Goal: Task Accomplishment & Management: Complete application form

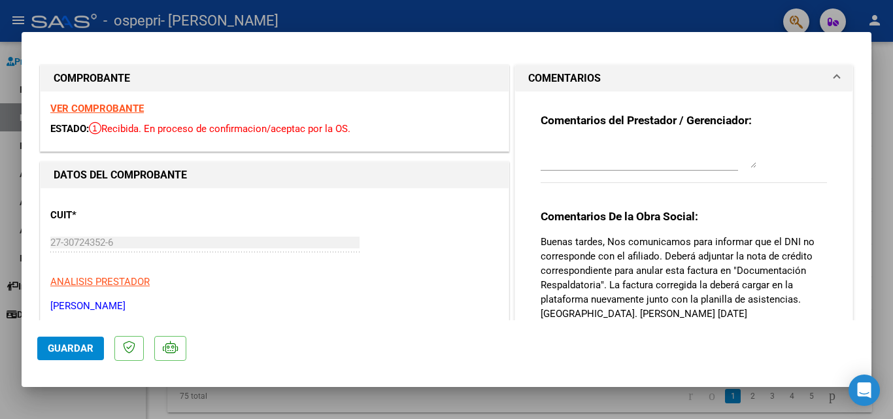
scroll to position [8, 0]
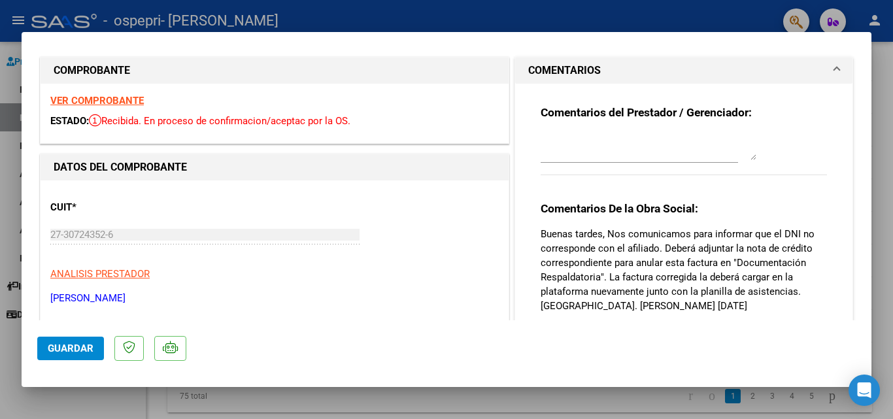
click at [7, 197] on div at bounding box center [446, 209] width 893 height 419
type input "$ 0,00"
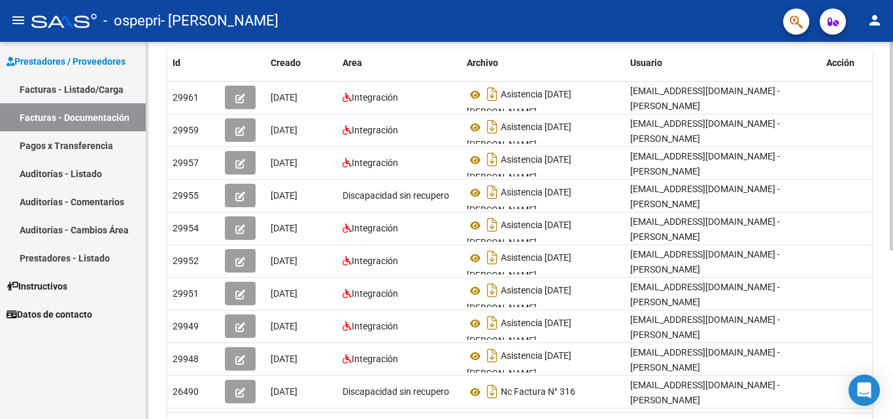
click at [892, 220] on div at bounding box center [891, 275] width 3 height 209
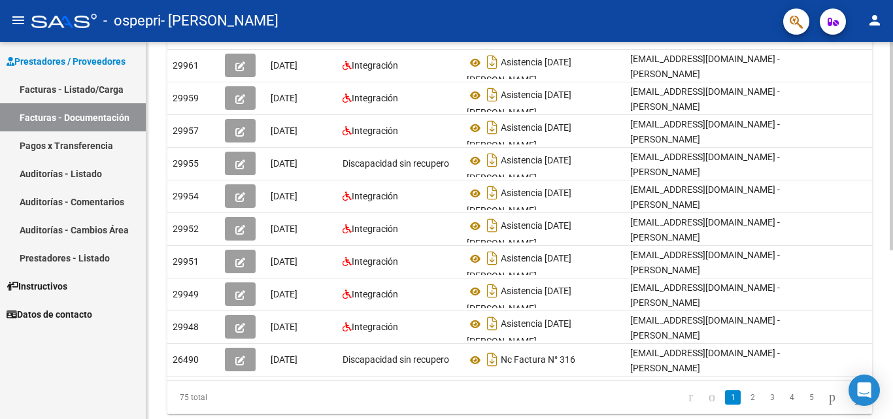
scroll to position [265, 0]
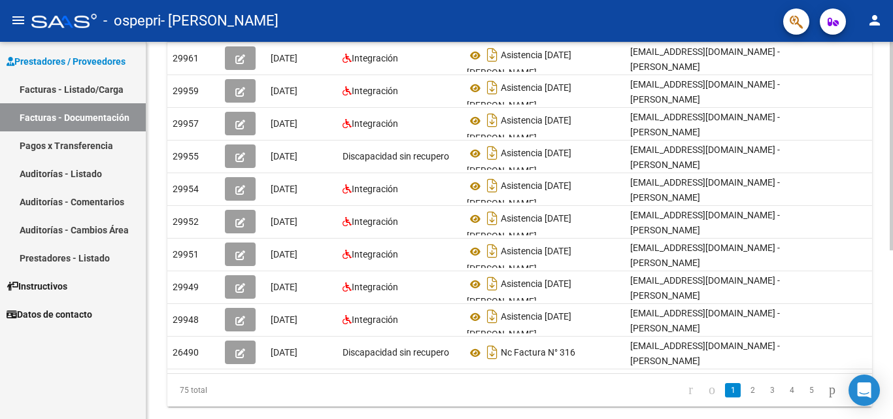
click at [892, 243] on div at bounding box center [891, 298] width 3 height 209
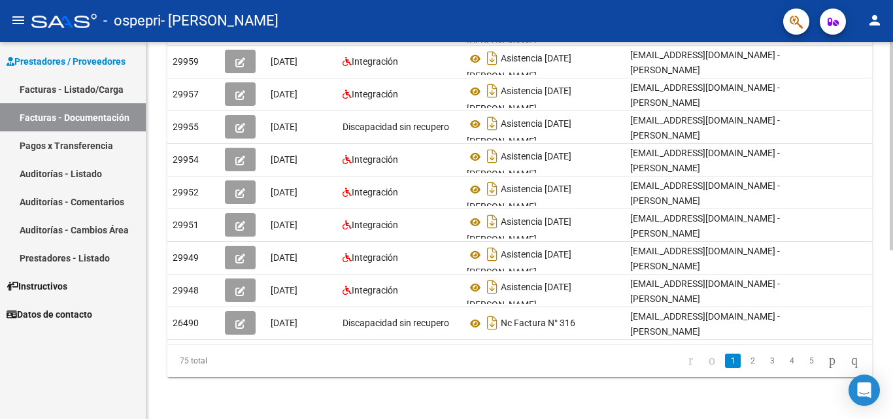
scroll to position [305, 0]
click at [892, 297] on div at bounding box center [891, 315] width 3 height 209
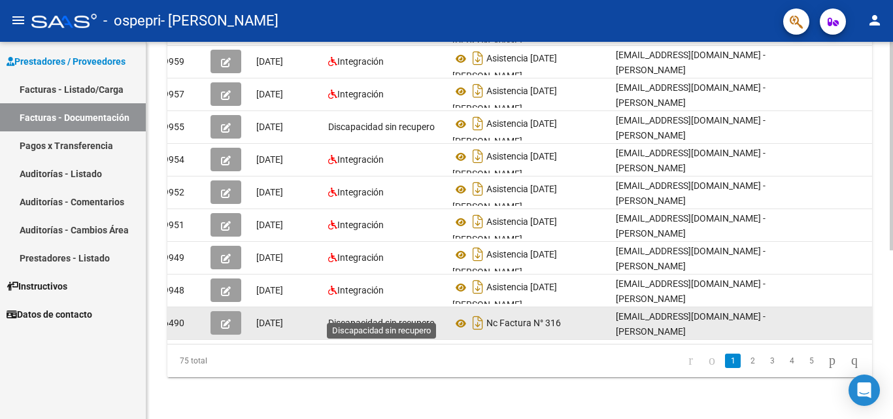
click at [354, 318] on span "Discapacidad sin recupero" at bounding box center [381, 323] width 107 height 10
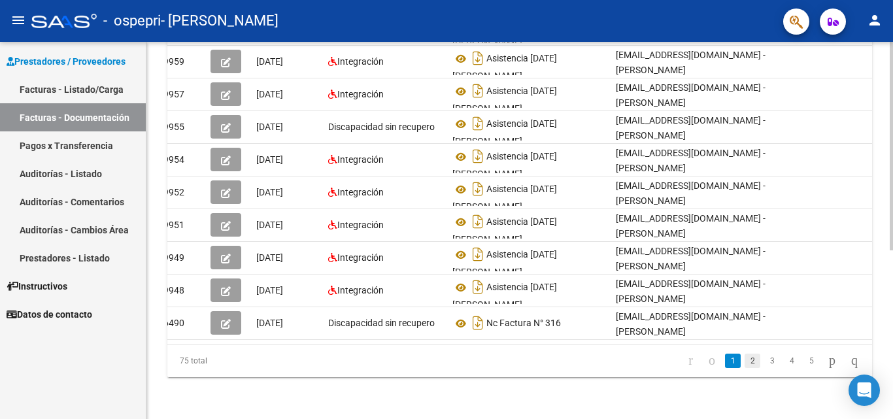
click at [745, 360] on link "2" at bounding box center [753, 361] width 16 height 14
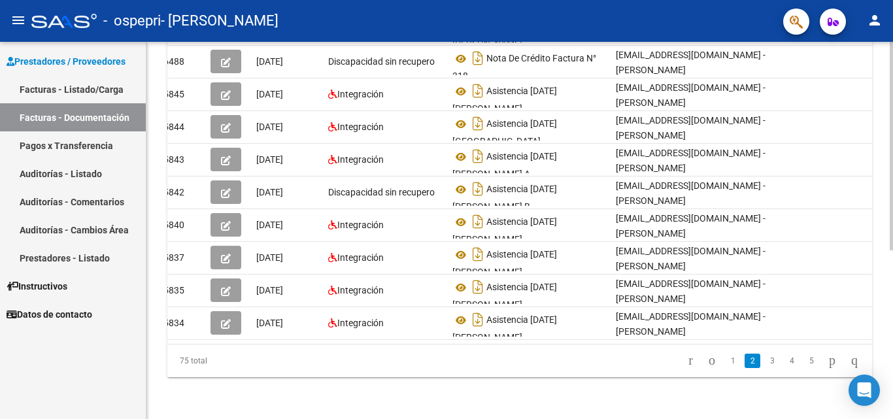
scroll to position [305, 0]
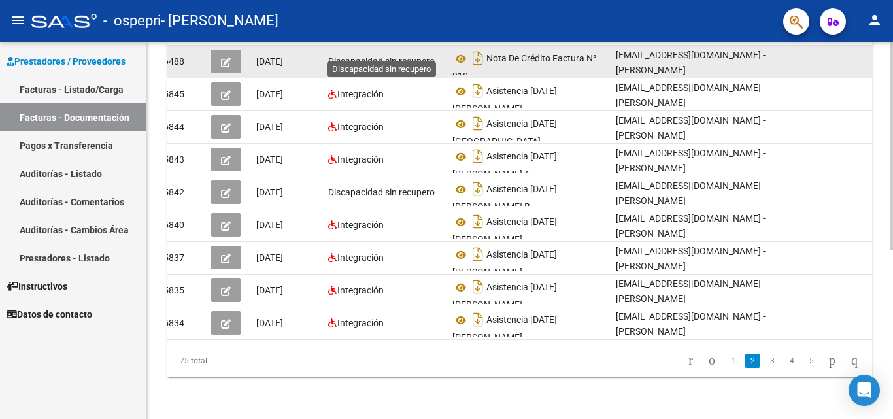
click at [399, 56] on span "Discapacidad sin recupero" at bounding box center [381, 61] width 107 height 10
click at [231, 57] on button "button" at bounding box center [226, 62] width 31 height 24
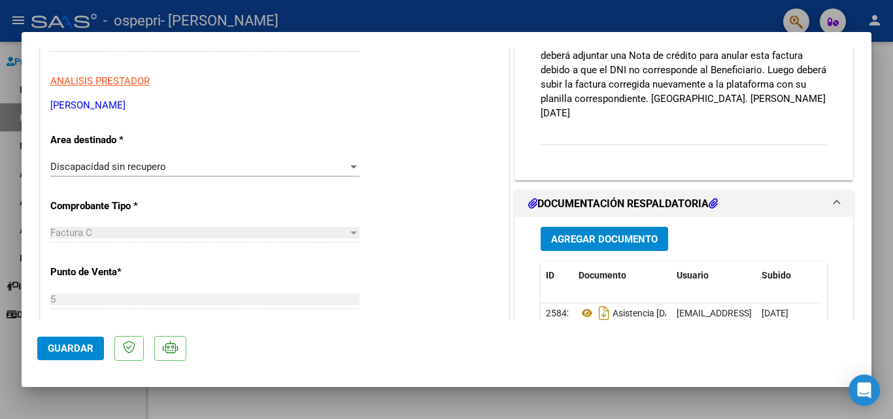
scroll to position [227, 0]
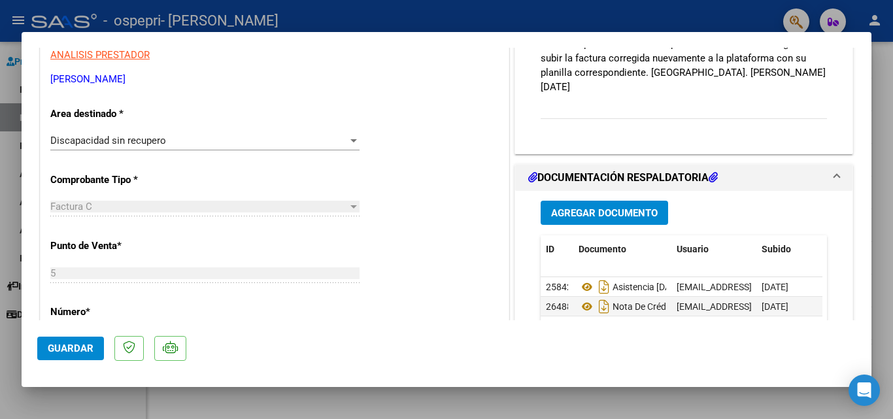
click at [7, 165] on div at bounding box center [446, 209] width 893 height 419
type input "$ 0,00"
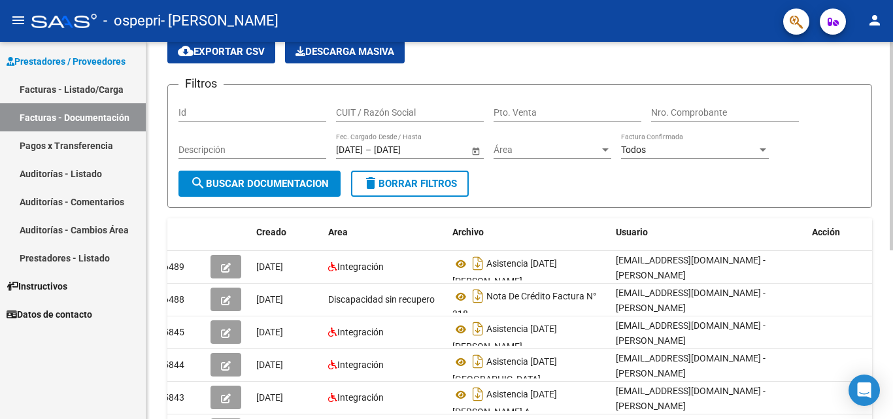
scroll to position [0, 0]
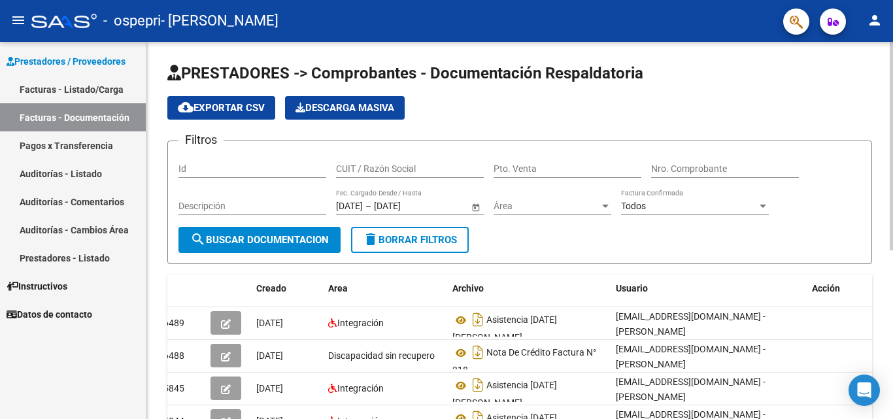
click at [892, 21] on div "menu - ospepri - [PERSON_NAME] person Prestadores / Proveedores Facturas - List…" at bounding box center [446, 209] width 893 height 419
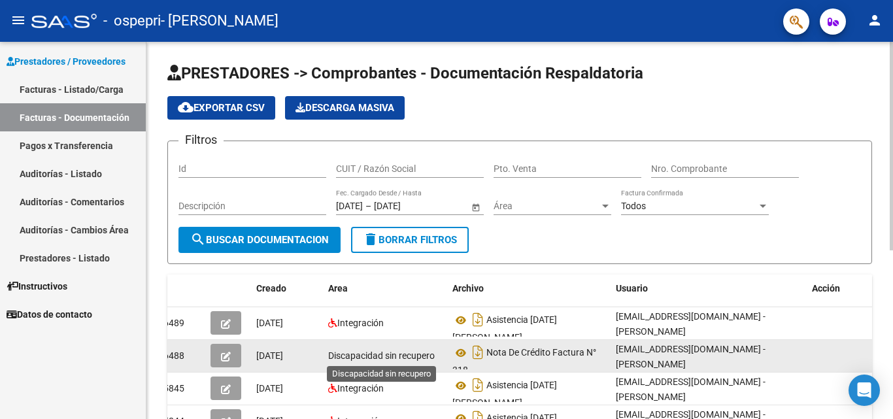
click at [383, 358] on span "Discapacidad sin recupero" at bounding box center [381, 355] width 107 height 10
click at [229, 354] on icon "button" at bounding box center [226, 357] width 10 height 10
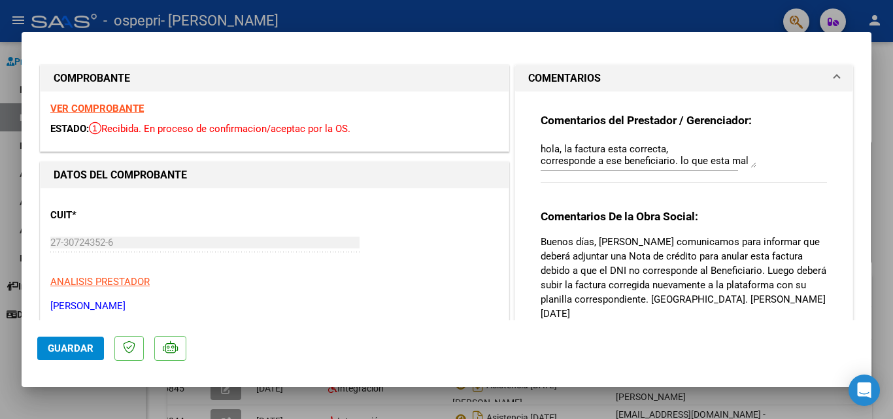
click at [889, 108] on div at bounding box center [446, 209] width 893 height 419
type input "$ 0,00"
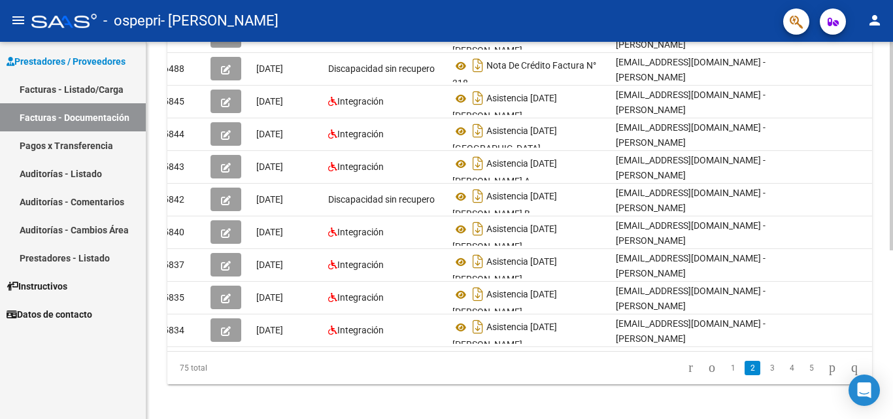
scroll to position [294, 0]
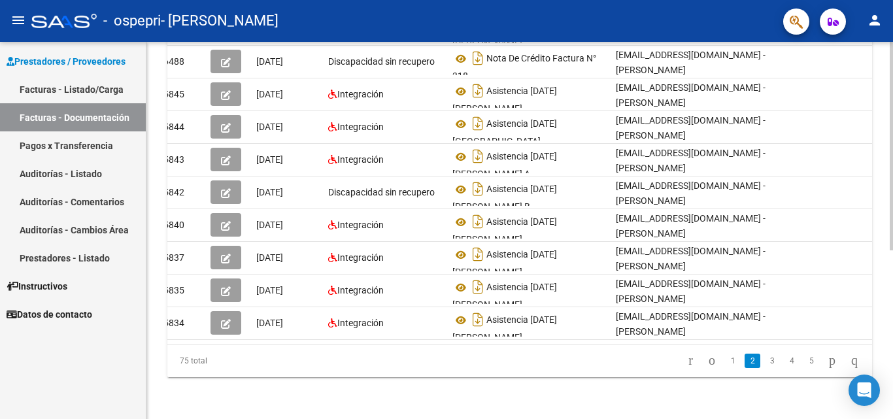
click at [892, 382] on div at bounding box center [891, 315] width 3 height 209
click at [725, 368] on link "1" at bounding box center [733, 361] width 16 height 14
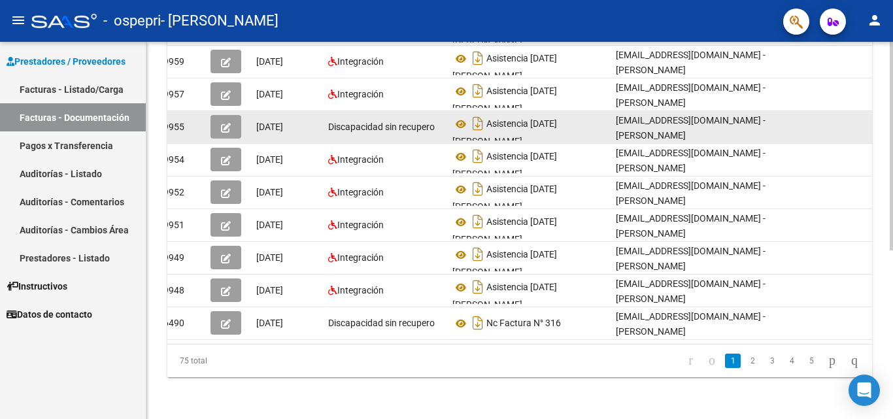
click at [233, 126] on button "button" at bounding box center [226, 127] width 31 height 24
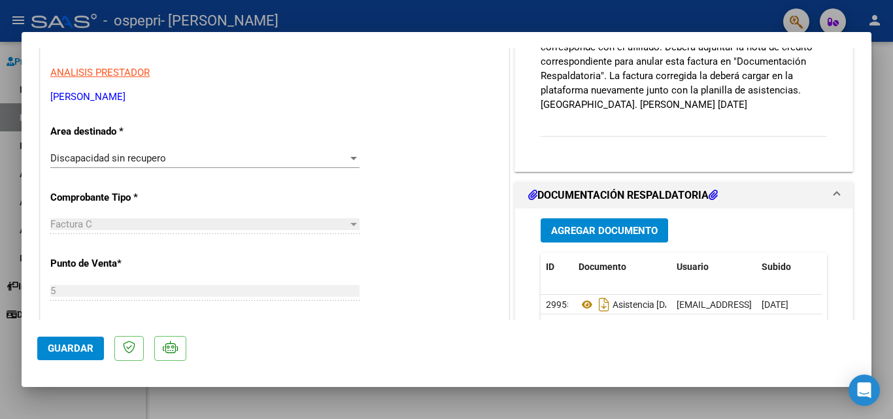
scroll to position [305, 0]
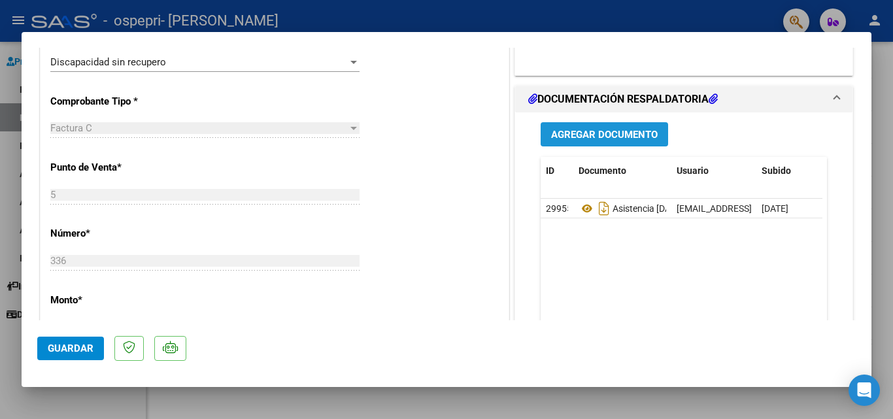
click at [627, 133] on span "Agregar Documento" at bounding box center [604, 135] width 107 height 12
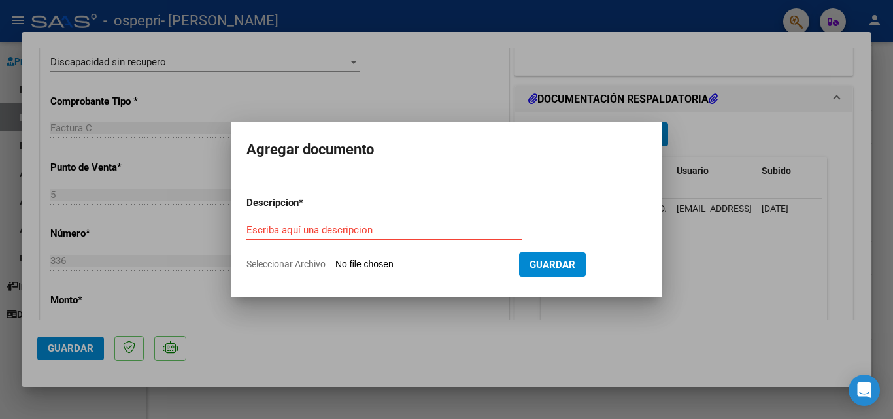
click at [374, 264] on input "Seleccionar Archivo" at bounding box center [421, 265] width 173 height 12
type input "C:\fakepath\27307243526_013_00005_00000012.pdf"
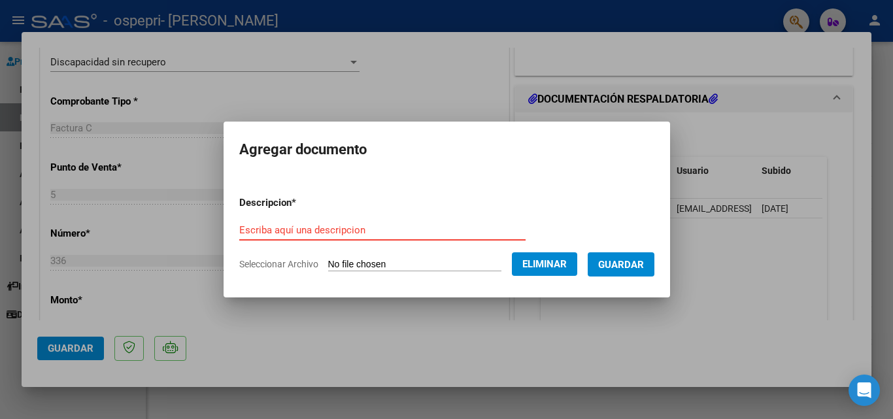
click at [367, 224] on input "Escriba aquí una descripcion" at bounding box center [382, 230] width 286 height 12
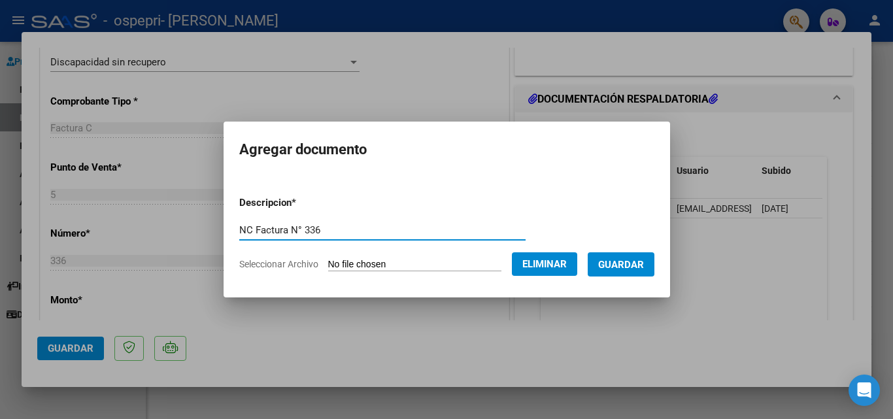
type input "NC Factura N° 336"
click at [633, 265] on span "Guardar" at bounding box center [621, 265] width 46 height 12
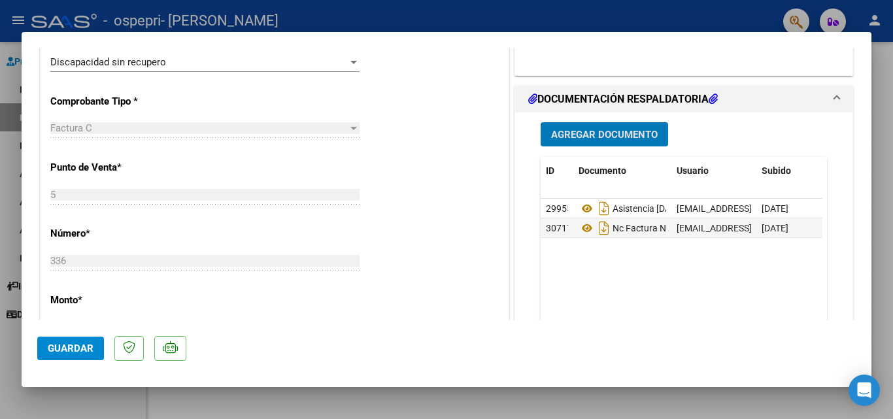
click at [64, 354] on span "Guardar" at bounding box center [71, 349] width 46 height 12
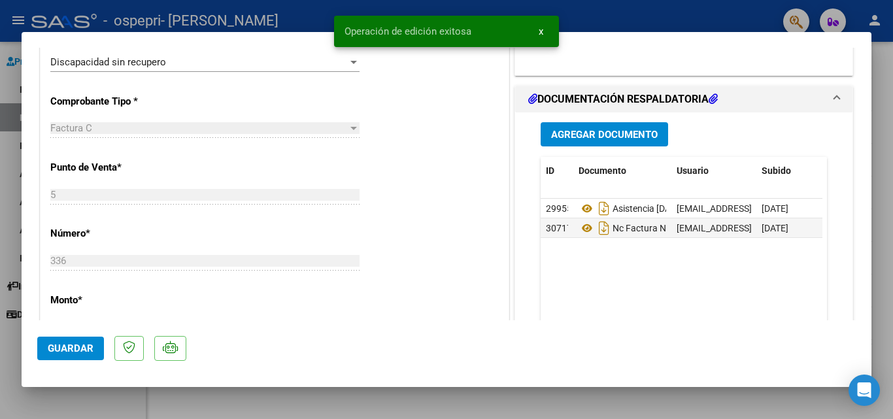
click at [33, 398] on div at bounding box center [446, 209] width 893 height 419
type input "$ 0,00"
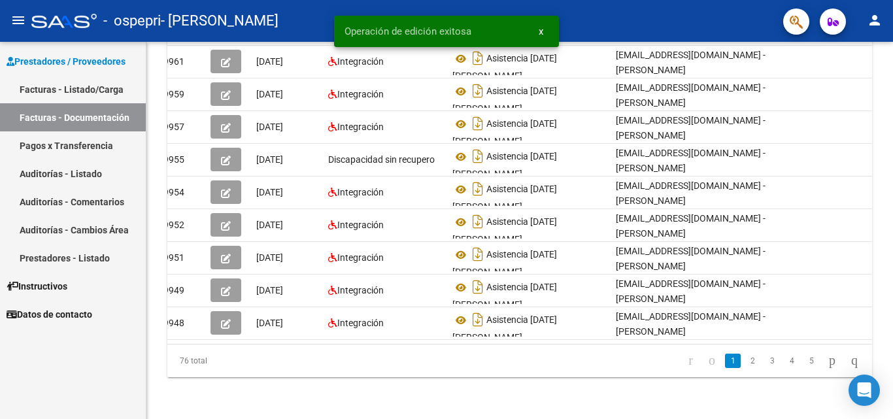
scroll to position [294, 0]
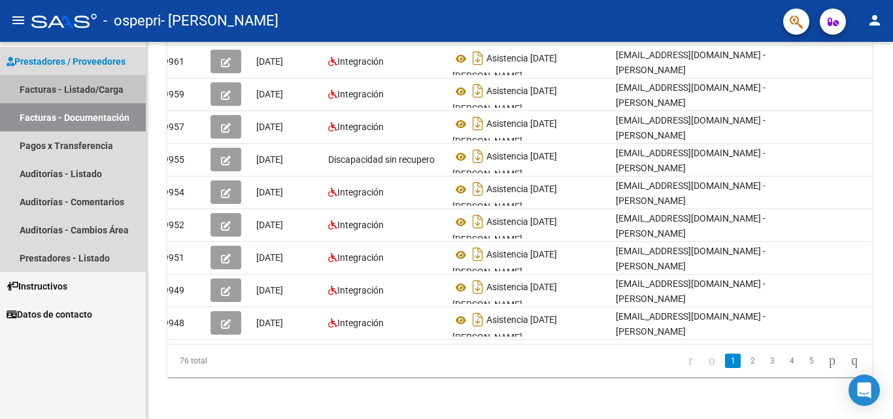
click at [101, 83] on link "Facturas - Listado/Carga" at bounding box center [73, 89] width 146 height 28
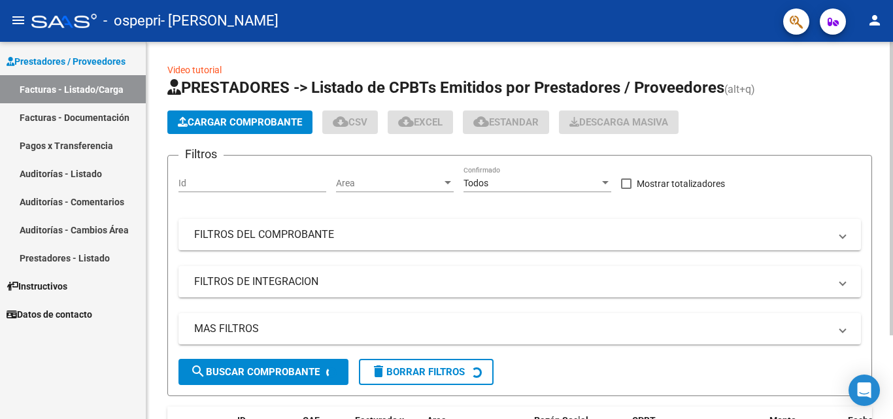
click at [250, 120] on span "Cargar Comprobante" at bounding box center [240, 122] width 124 height 12
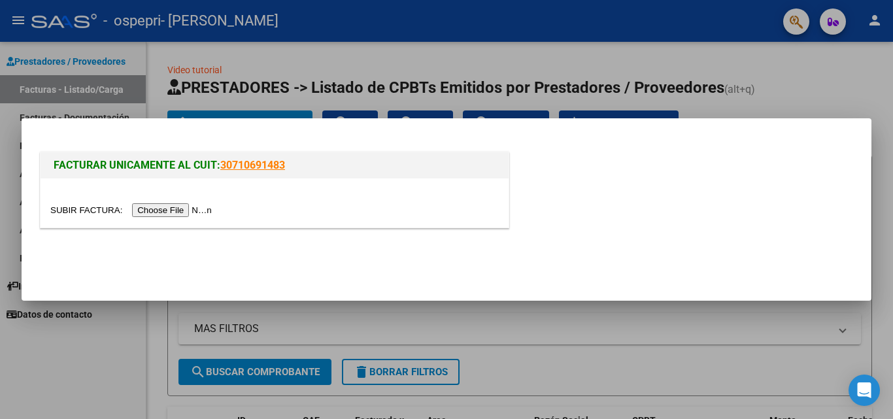
click at [190, 208] on input "file" at bounding box center [132, 210] width 165 height 14
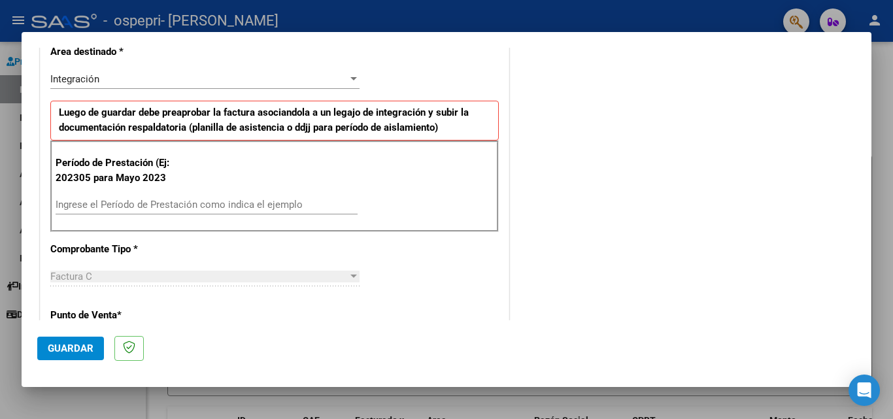
scroll to position [288, 0]
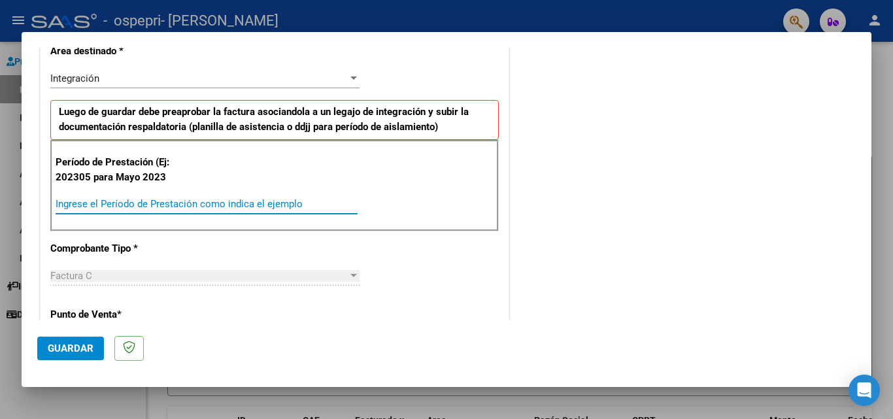
click at [107, 205] on input "Ingrese el Período de Prestación como indica el ejemplo" at bounding box center [207, 204] width 302 height 12
type input "202507"
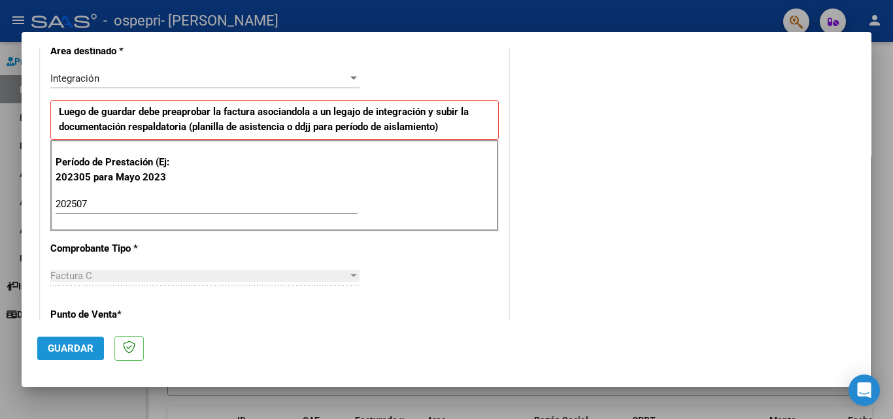
click at [72, 344] on span "Guardar" at bounding box center [71, 349] width 46 height 12
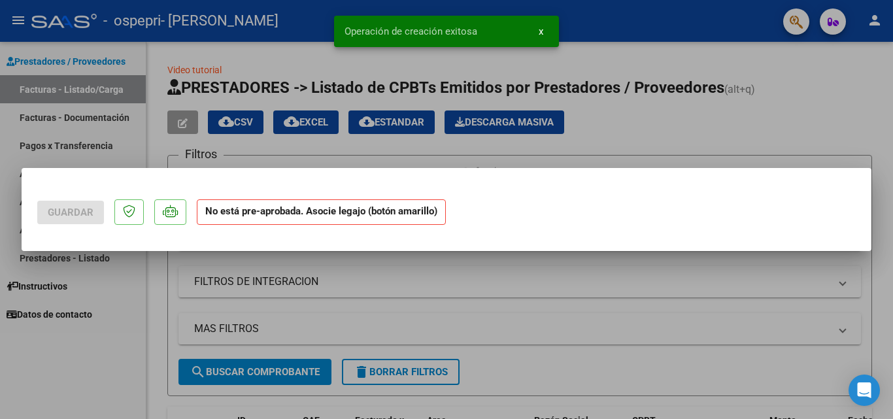
scroll to position [0, 0]
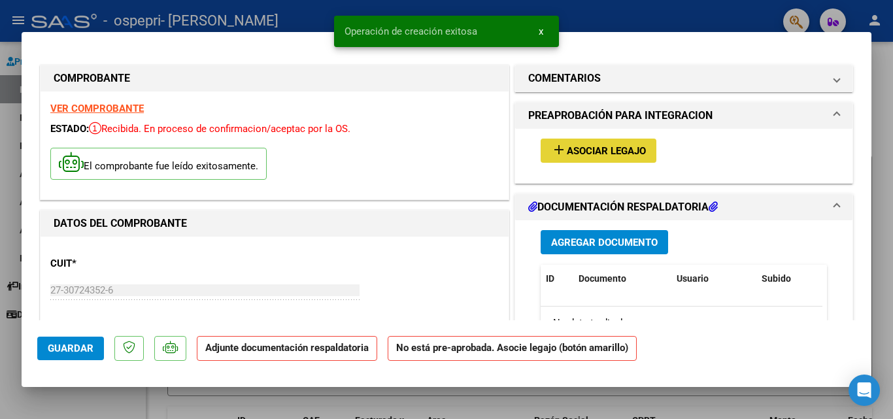
click at [584, 150] on span "Asociar Legajo" at bounding box center [606, 151] width 79 height 12
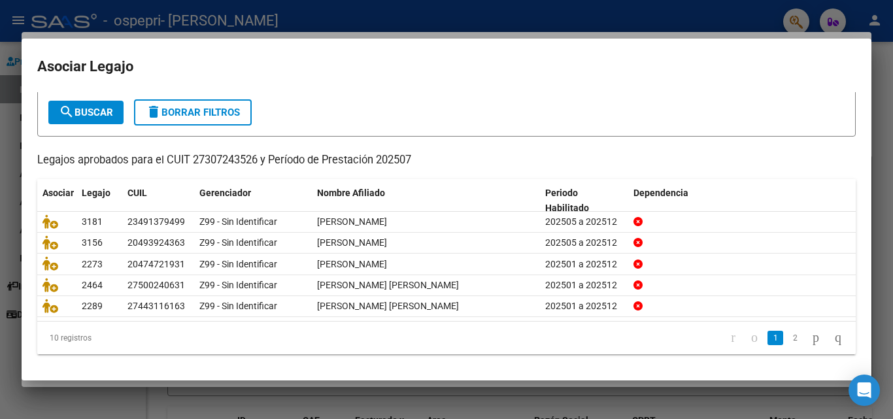
scroll to position [71, 0]
click at [787, 337] on link "2" at bounding box center [795, 338] width 16 height 14
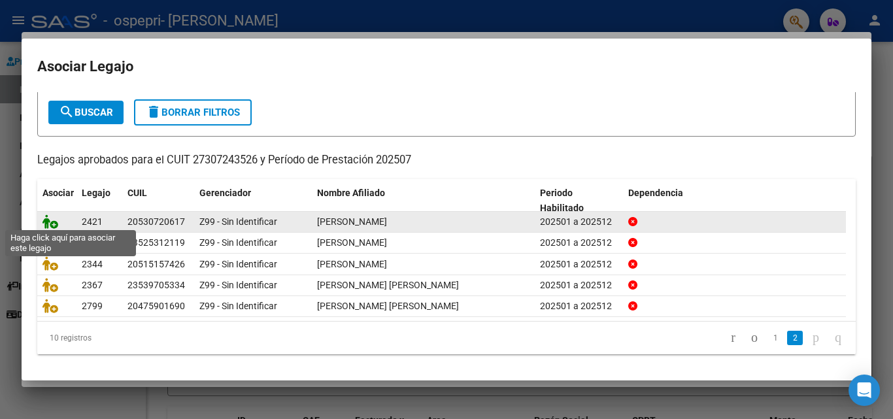
click at [48, 220] on icon at bounding box center [50, 221] width 16 height 14
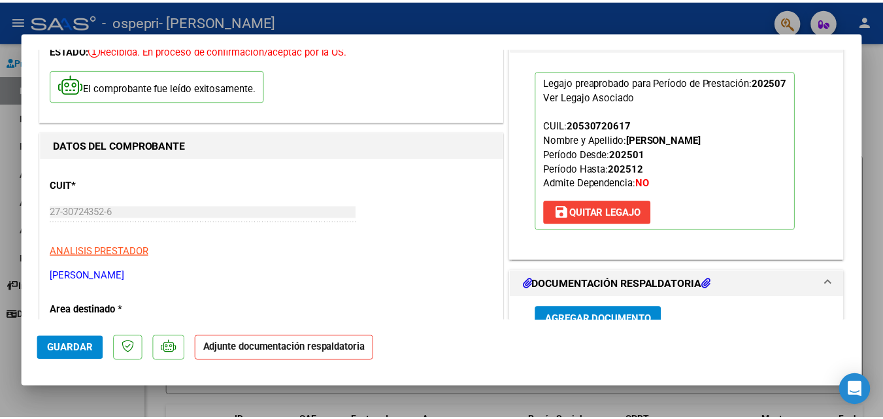
scroll to position [165, 0]
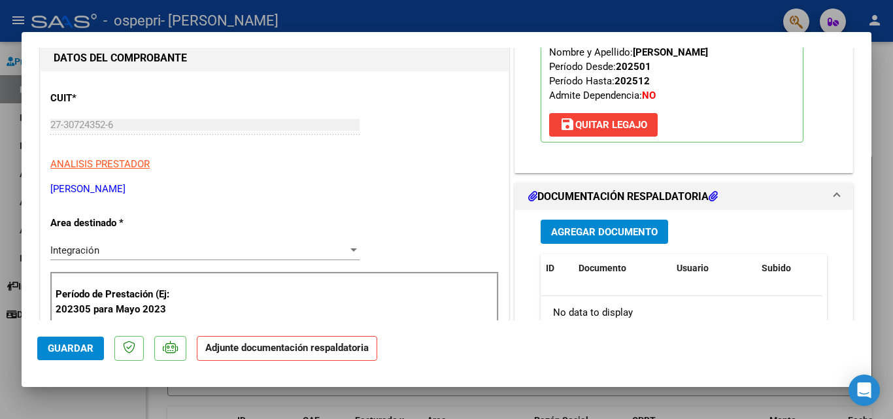
click at [563, 229] on span "Agregar Documento" at bounding box center [604, 232] width 107 height 12
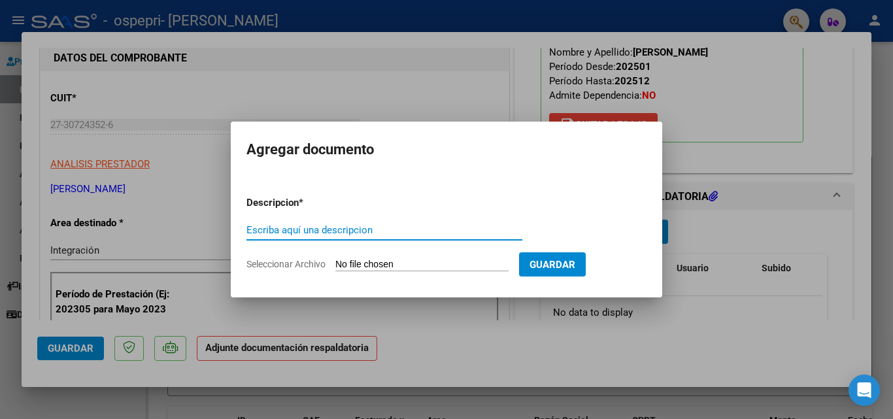
click at [384, 262] on input "Seleccionar Archivo" at bounding box center [421, 265] width 173 height 12
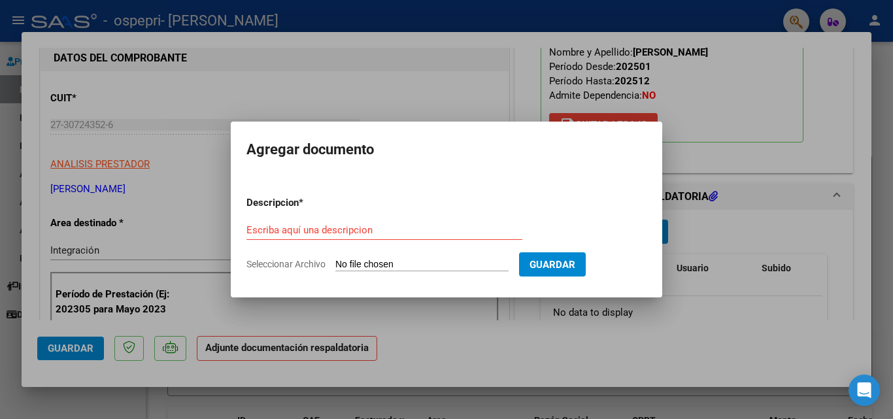
type input "C:\fakepath\Asistencia [DATE] [PERSON_NAME].pdf"
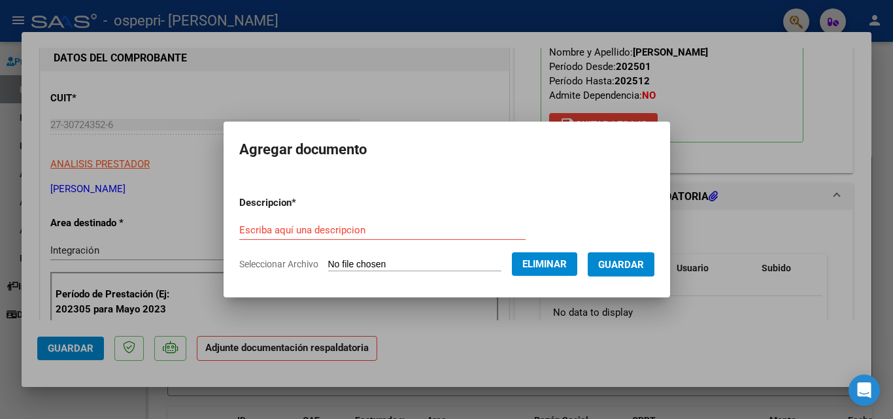
click at [324, 216] on form "Descripcion * Escriba aquí una descripcion Seleccionar Archivo Eliminar Guardar" at bounding box center [446, 233] width 415 height 95
click at [328, 229] on input "Escriba aquí una descripcion" at bounding box center [382, 230] width 286 height 12
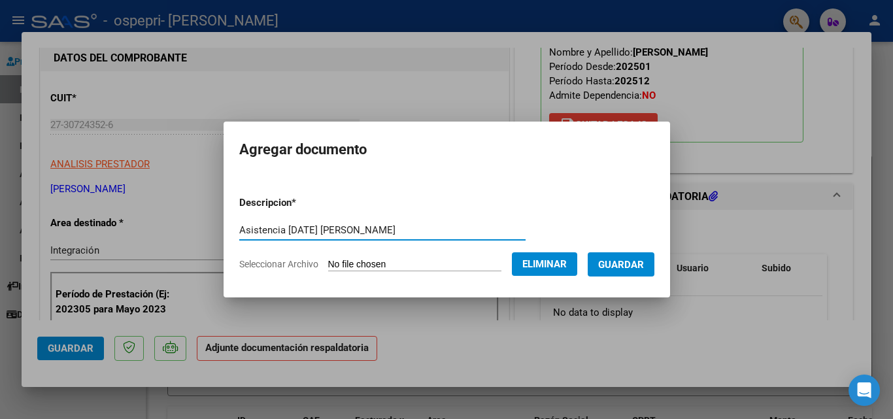
type input "Asistencia [DATE] [PERSON_NAME]"
click at [644, 262] on span "Guardar" at bounding box center [621, 265] width 46 height 12
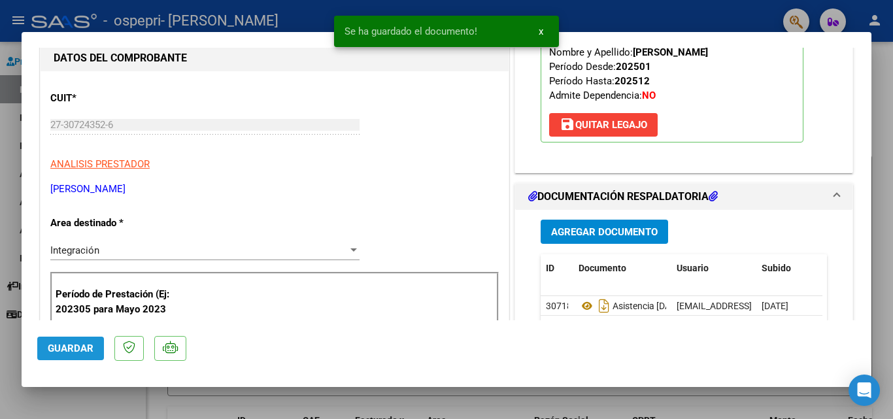
click at [90, 347] on span "Guardar" at bounding box center [71, 349] width 46 height 12
click at [40, 399] on div at bounding box center [446, 209] width 893 height 419
type input "$ 0,00"
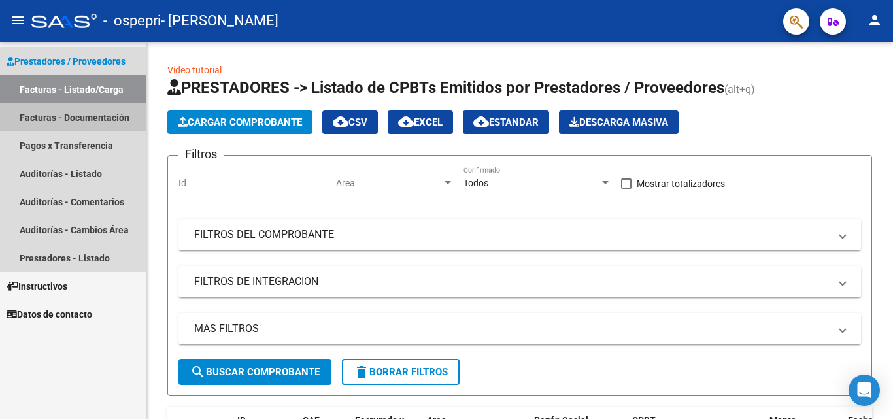
click at [57, 118] on link "Facturas - Documentación" at bounding box center [73, 117] width 146 height 28
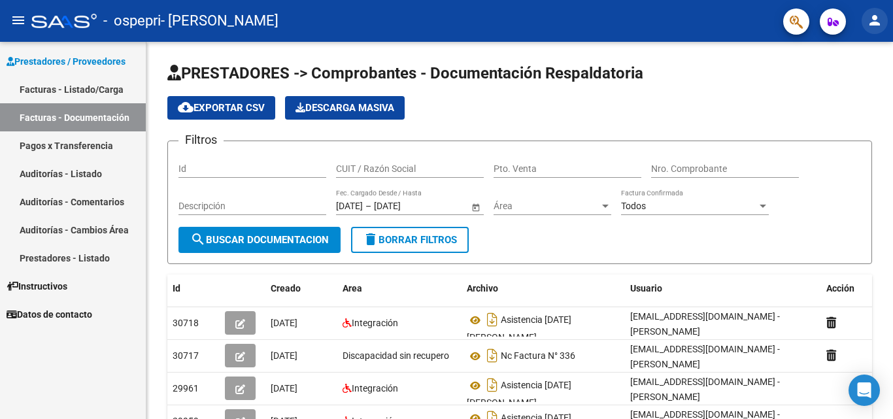
click at [873, 17] on mat-icon "person" at bounding box center [875, 20] width 16 height 16
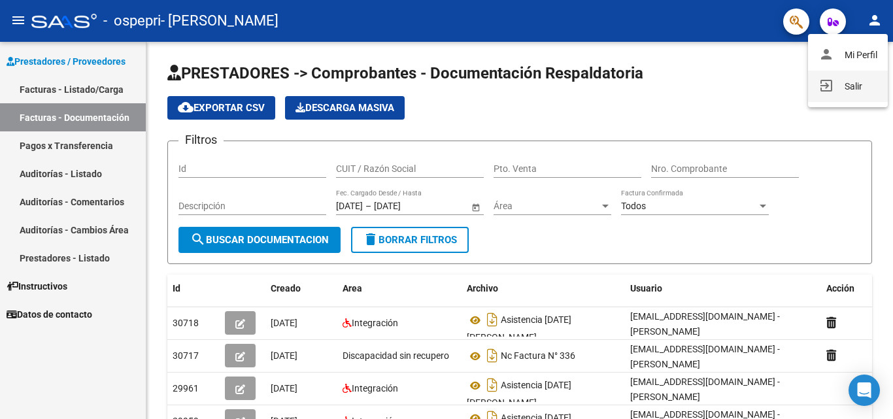
click at [851, 84] on button "exit_to_app Salir" at bounding box center [848, 86] width 80 height 31
